Goal: Communication & Community: Ask a question

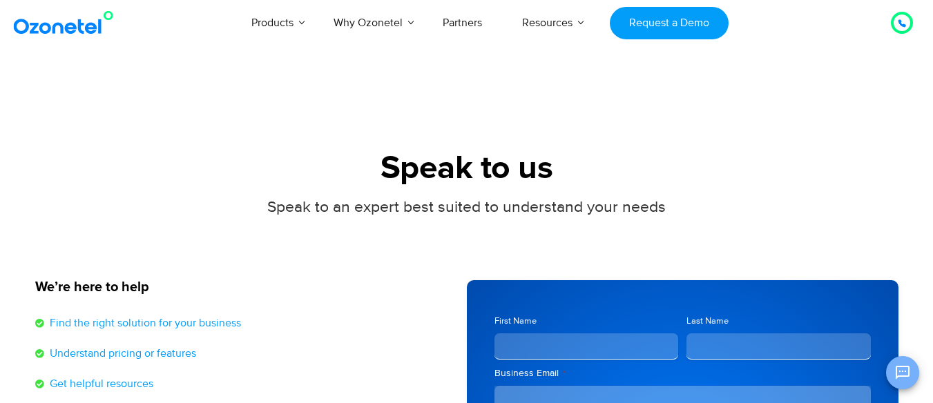
click at [898, 376] on icon "Open chat" at bounding box center [902, 373] width 14 height 14
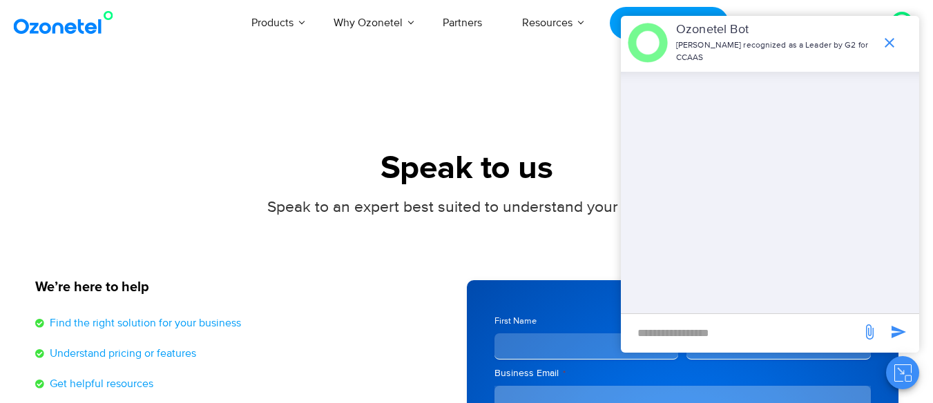
click at [683, 331] on input "new-msg-input" at bounding box center [741, 332] width 226 height 23
type input "**"
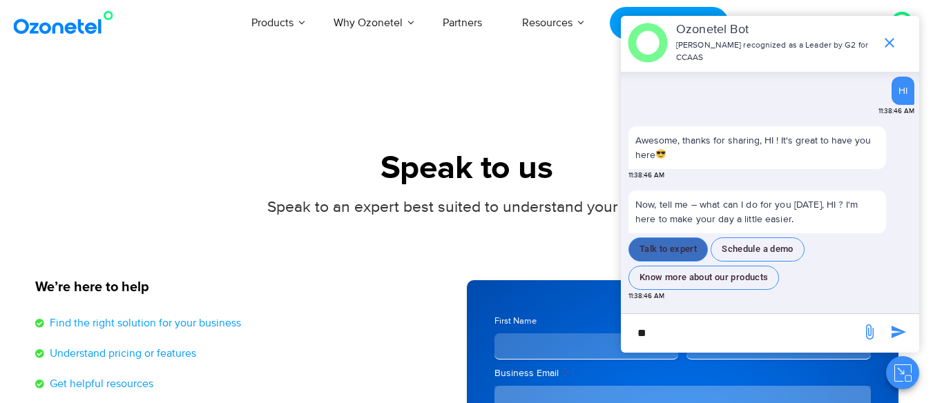
click at [681, 254] on button "Talk to expert" at bounding box center [667, 249] width 79 height 24
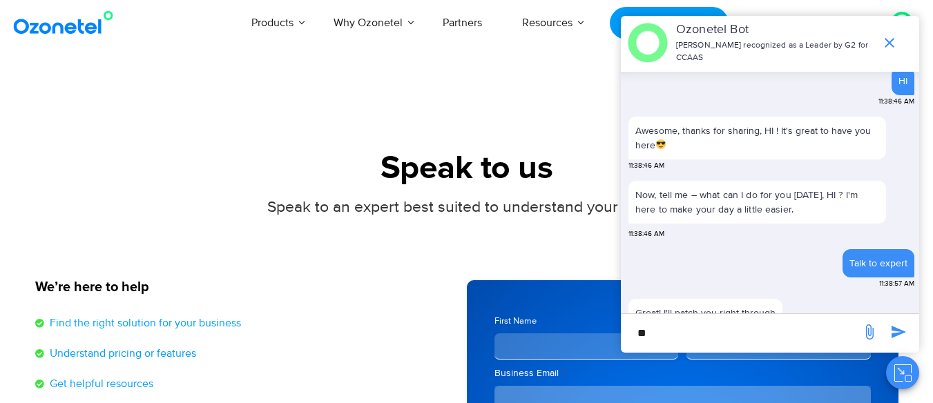
scroll to position [34, 0]
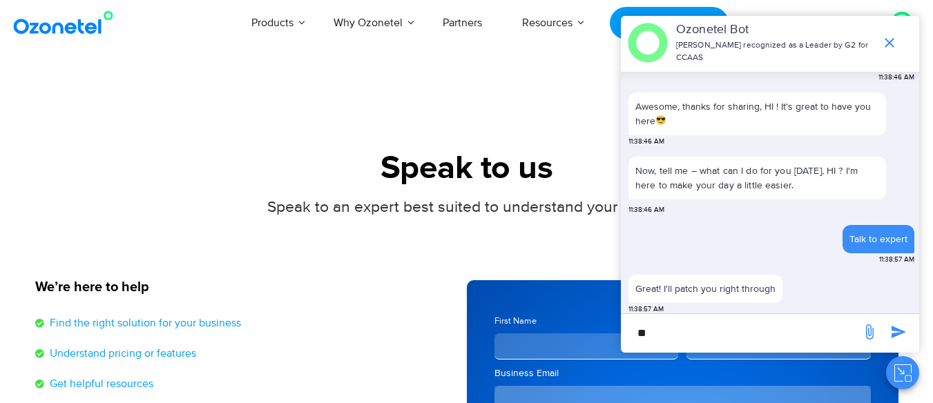
click at [694, 340] on input "**" at bounding box center [741, 332] width 226 height 23
click at [888, 38] on icon "end chat or minimize" at bounding box center [889, 43] width 10 height 10
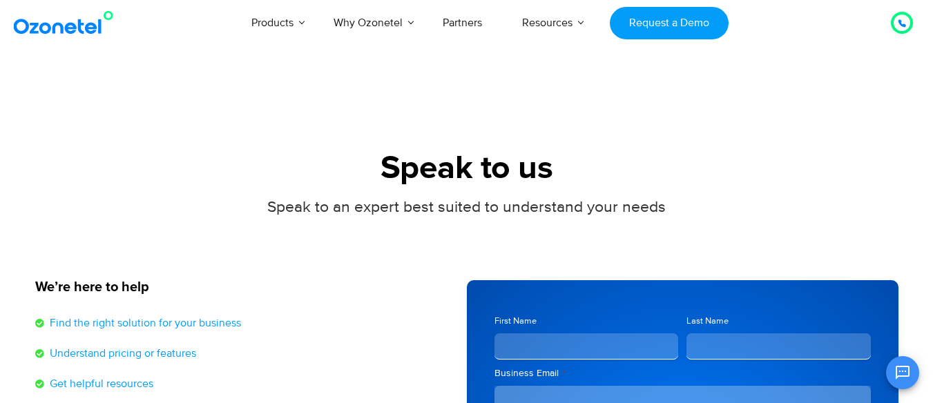
scroll to position [52, 0]
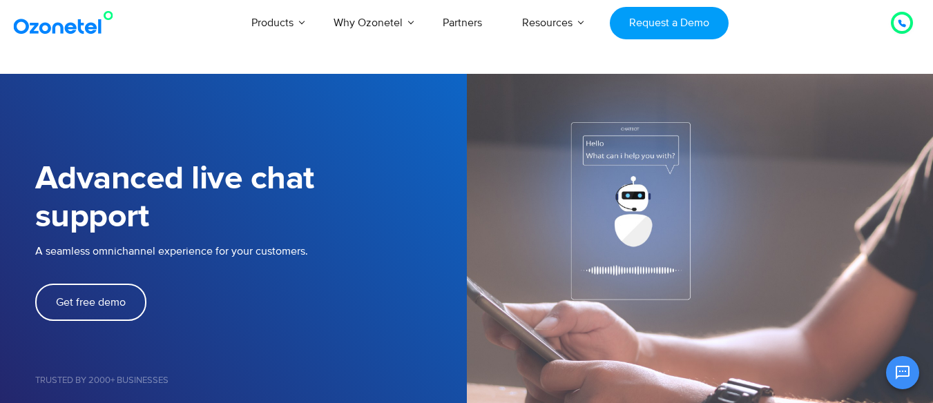
click at [896, 22] on div at bounding box center [901, 22] width 17 height 17
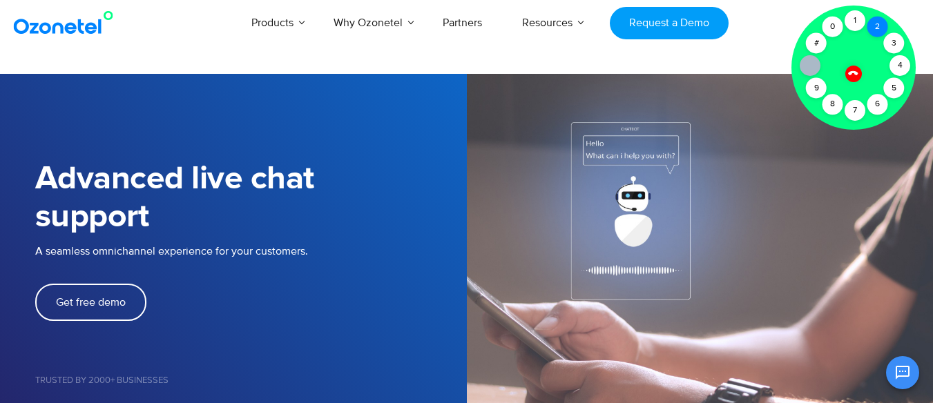
click at [875, 21] on div "2" at bounding box center [877, 27] width 21 height 21
click at [871, 26] on div "2" at bounding box center [877, 27] width 21 height 21
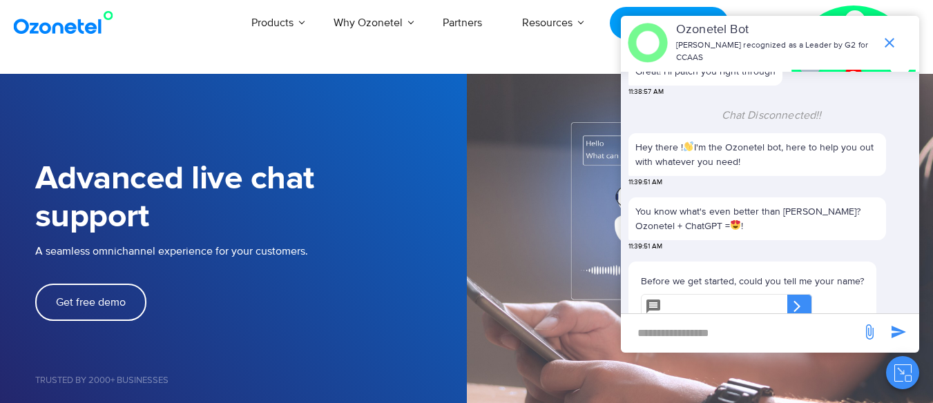
click at [669, 295] on input "text" at bounding box center [727, 306] width 120 height 25
type input "**********"
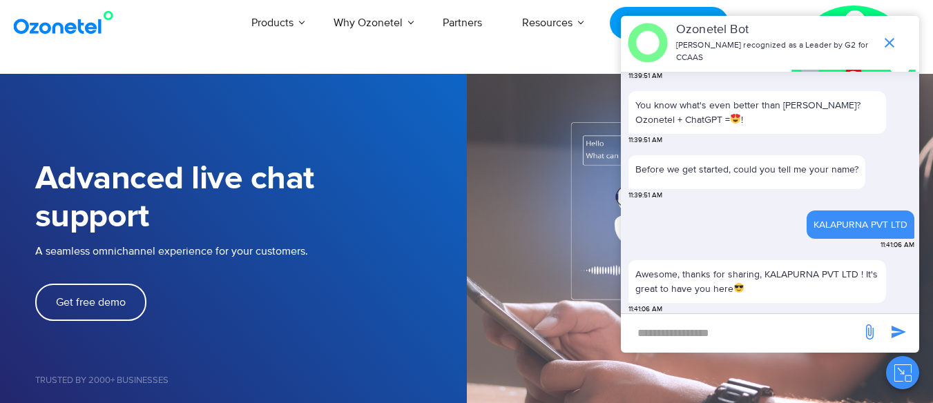
scroll to position [449, 0]
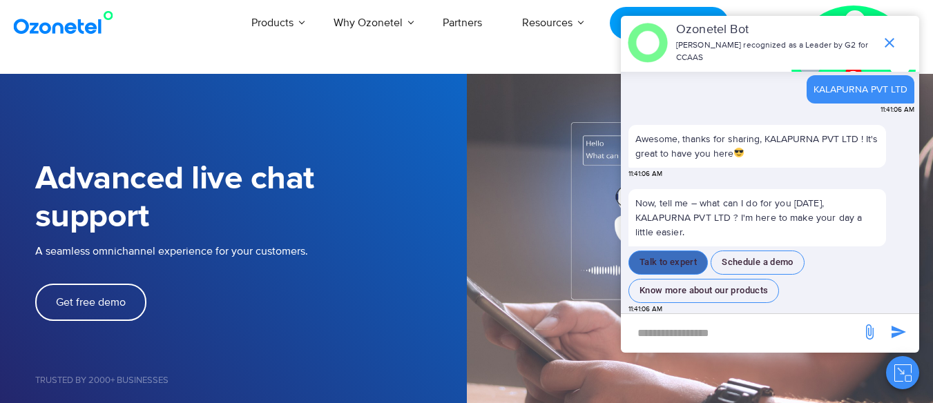
click at [652, 261] on button "Talk to expert" at bounding box center [667, 263] width 79 height 24
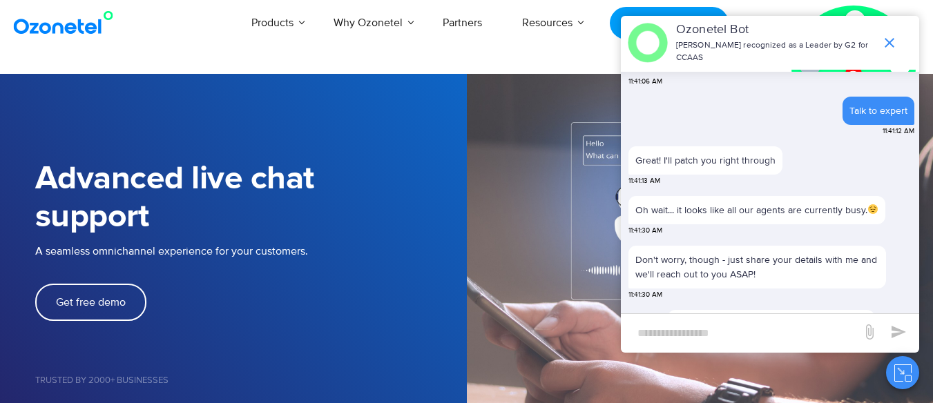
scroll to position [666, 0]
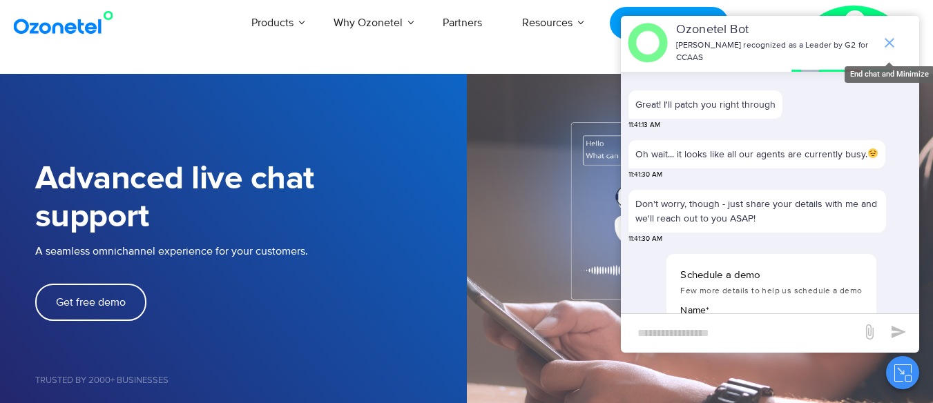
click at [890, 39] on icon "end chat or minimize" at bounding box center [889, 43] width 17 height 17
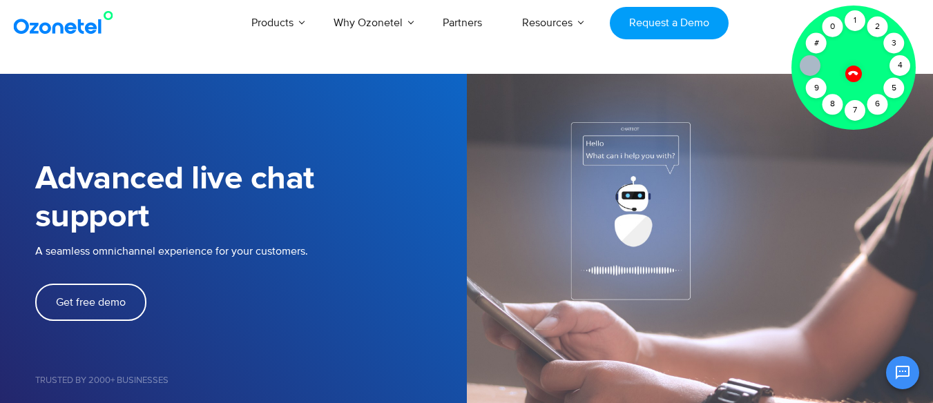
scroll to position [913, 0]
click at [853, 72] on icon at bounding box center [853, 73] width 10 height 10
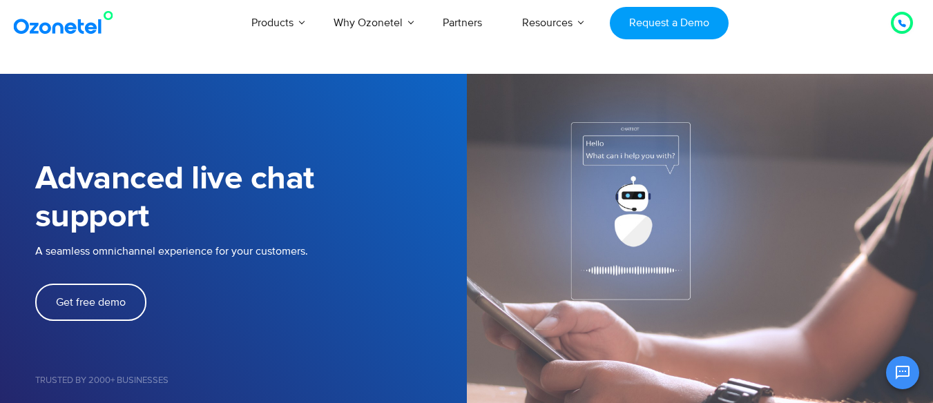
click at [907, 20] on div at bounding box center [901, 22] width 17 height 17
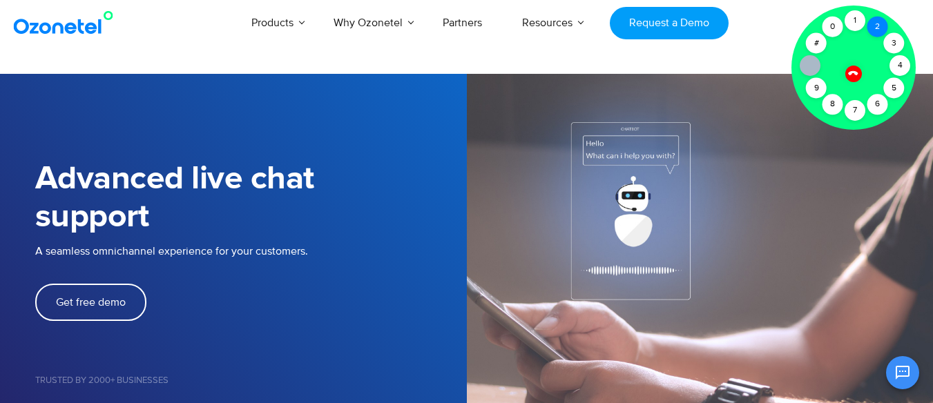
click at [874, 23] on div "2" at bounding box center [877, 27] width 21 height 21
click at [859, 26] on div "1" at bounding box center [854, 20] width 21 height 21
click at [585, 319] on img at bounding box center [700, 289] width 467 height 431
click at [852, 77] on icon at bounding box center [853, 73] width 12 height 12
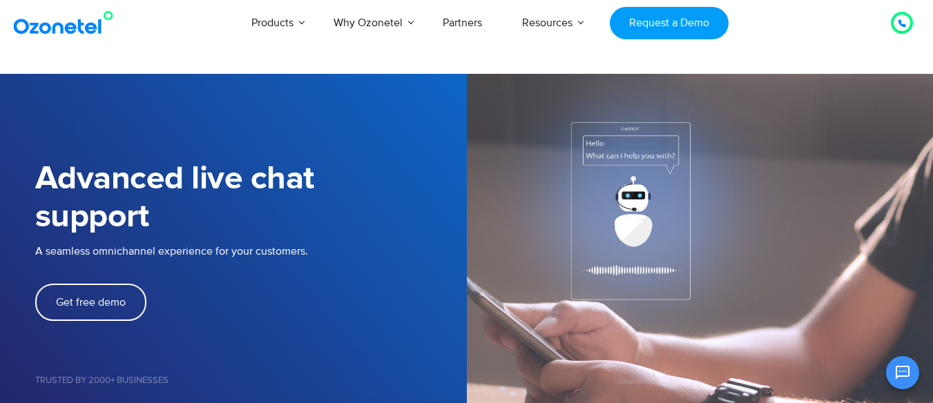
click at [904, 22] on icon at bounding box center [901, 23] width 8 height 8
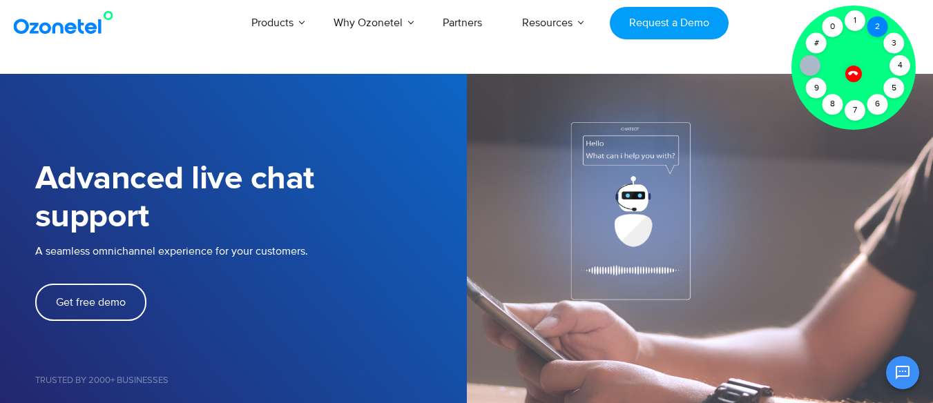
click at [873, 28] on div "2" at bounding box center [877, 27] width 21 height 21
click at [852, 23] on div "1" at bounding box center [854, 20] width 21 height 21
click at [853, 74] on icon at bounding box center [853, 73] width 12 height 12
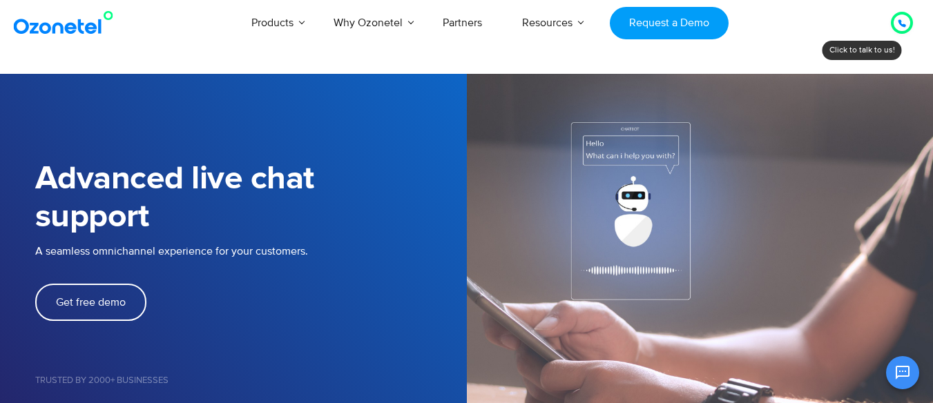
click at [902, 12] on div at bounding box center [902, 23] width 22 height 22
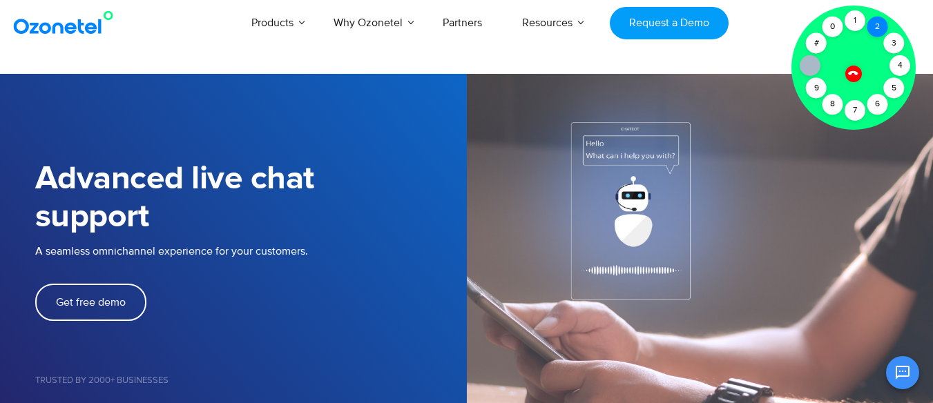
click at [873, 25] on div "2" at bounding box center [877, 27] width 21 height 21
click at [873, 26] on div "2" at bounding box center [877, 27] width 21 height 21
click at [854, 76] on icon at bounding box center [853, 73] width 12 height 12
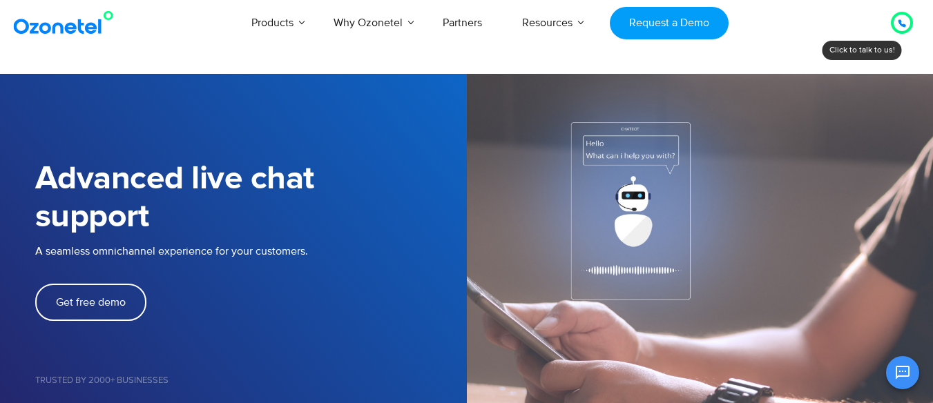
click at [901, 28] on div at bounding box center [901, 22] width 8 height 17
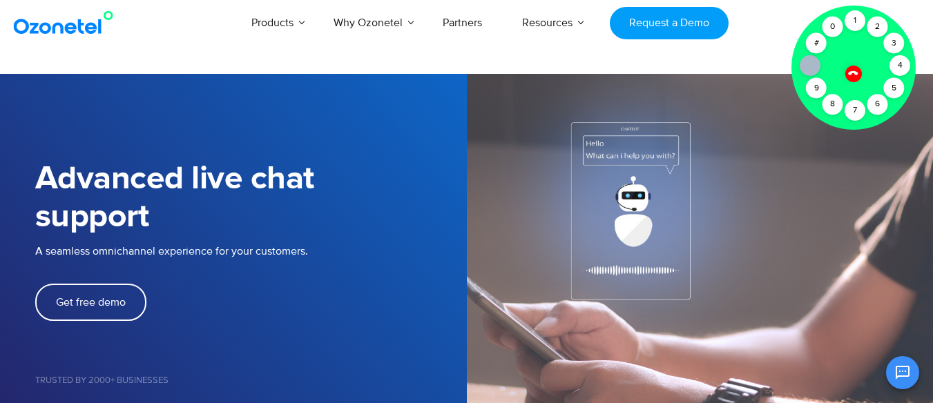
click at [853, 71] on icon at bounding box center [853, 73] width 10 height 10
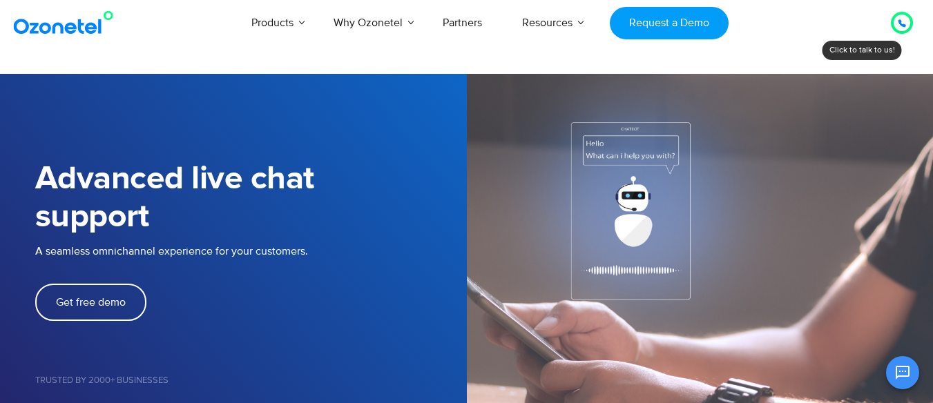
click at [897, 24] on icon at bounding box center [901, 23] width 8 height 8
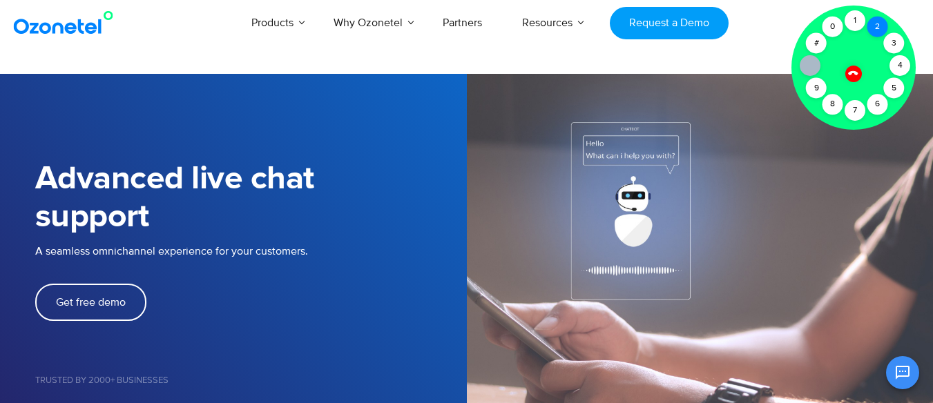
click at [870, 32] on div "2" at bounding box center [877, 27] width 21 height 21
click at [855, 24] on div "1" at bounding box center [854, 20] width 21 height 21
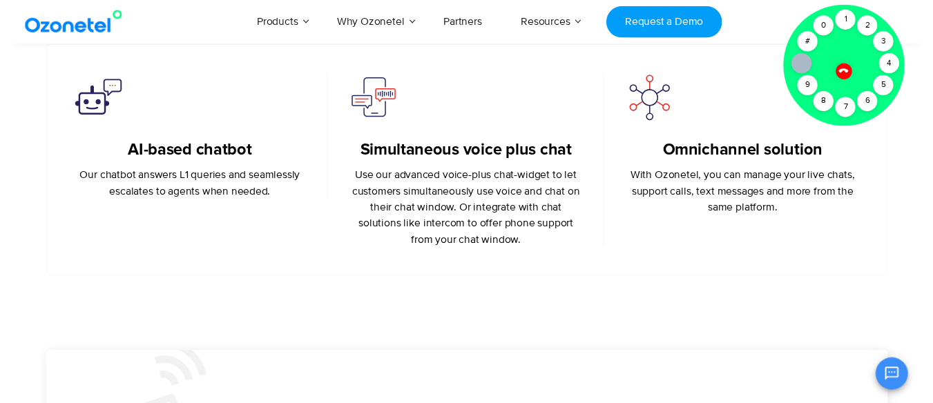
scroll to position [0, 0]
